Goal: Task Accomplishment & Management: Manage account settings

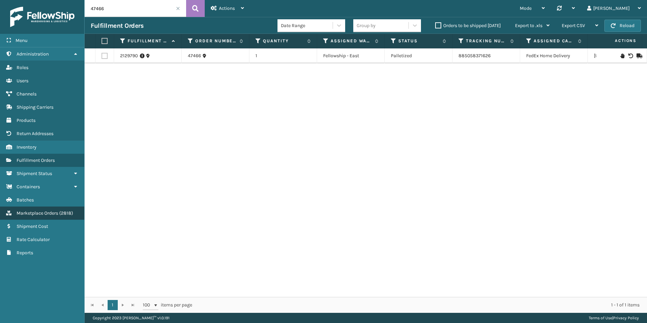
drag, startPoint x: 0, startPoint y: 0, endPoint x: 53, endPoint y: 216, distance: 222.1
click at [53, 216] on link "Marketplace Orders ( 2818 )" at bounding box center [42, 213] width 84 height 13
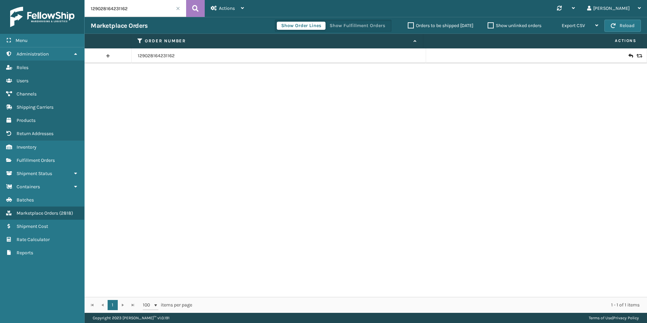
click at [133, 10] on input "129028164231162" at bounding box center [136, 8] width 102 height 17
paste input "13-5768799-4620238"
type input "113-5768799-4620238"
click at [189, 10] on button at bounding box center [195, 8] width 19 height 17
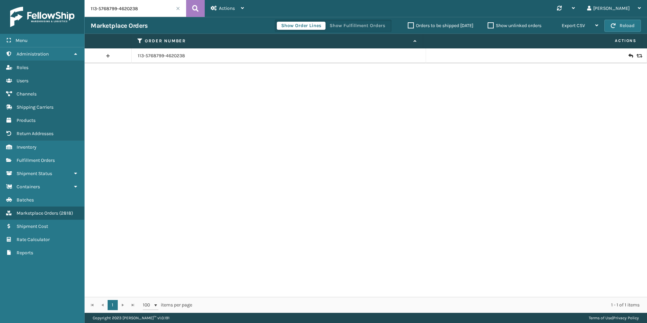
click at [637, 56] on icon at bounding box center [639, 55] width 4 height 5
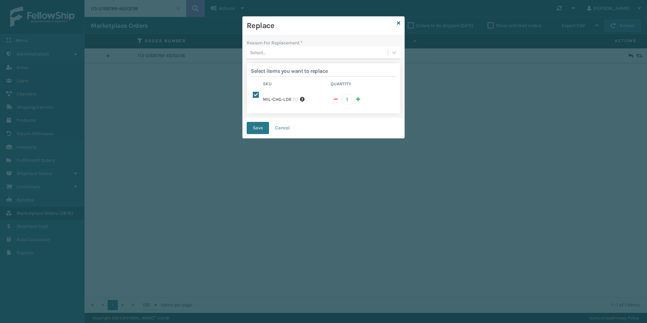
click at [264, 53] on div "Select..." at bounding box center [258, 52] width 16 height 7
click at [269, 95] on div "Missing parts" at bounding box center [324, 94] width 154 height 13
click at [263, 122] on button "Save" at bounding box center [258, 128] width 22 height 12
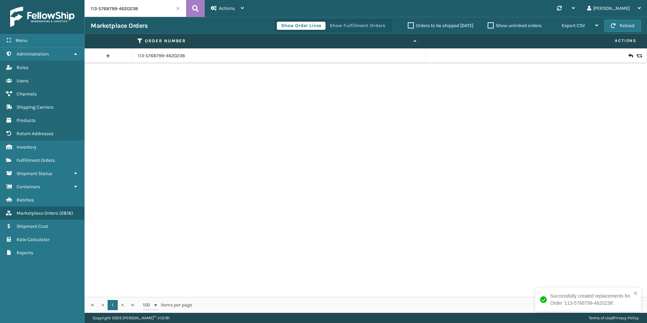
click at [143, 8] on input "113-5768799-4620238" at bounding box center [136, 8] width 102 height 17
click at [43, 161] on span "Fulfillment Orders" at bounding box center [36, 160] width 38 height 6
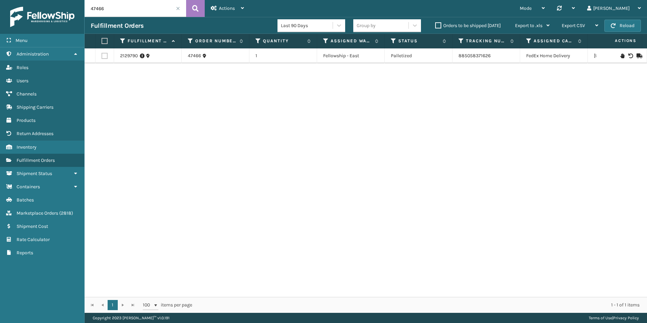
click at [147, 8] on input "47466" at bounding box center [136, 8] width 102 height 17
paste input "113-5768799-4620238"
type input "113-5768799-4620238"
click at [201, 9] on button at bounding box center [195, 8] width 19 height 17
